Goal: Navigation & Orientation: Find specific page/section

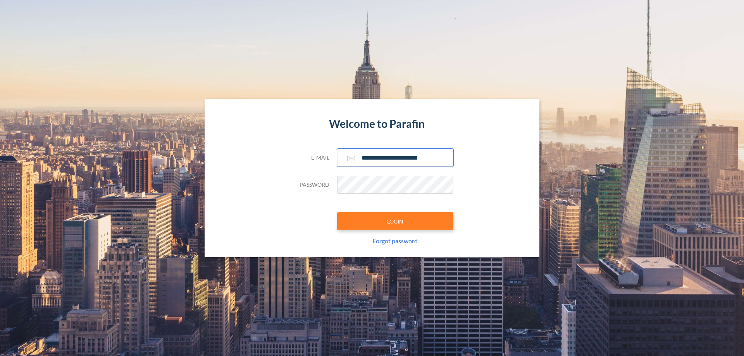
type input "**********"
click at [395, 221] on button "LOGIN" at bounding box center [395, 221] width 116 height 18
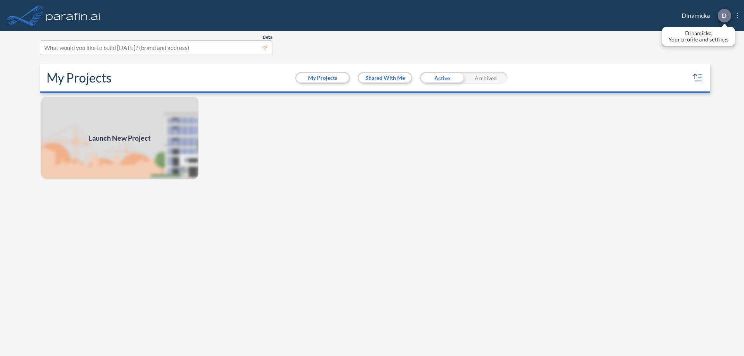
click at [724, 16] on p "D" at bounding box center [724, 15] width 5 height 7
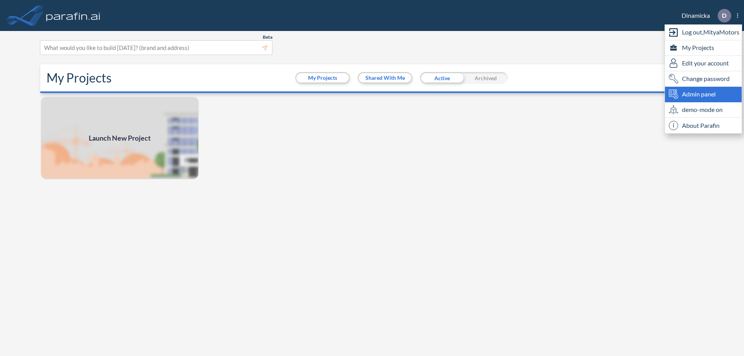
click at [703, 94] on span "Admin panel" at bounding box center [699, 94] width 34 height 9
